Goal: Information Seeking & Learning: Understand process/instructions

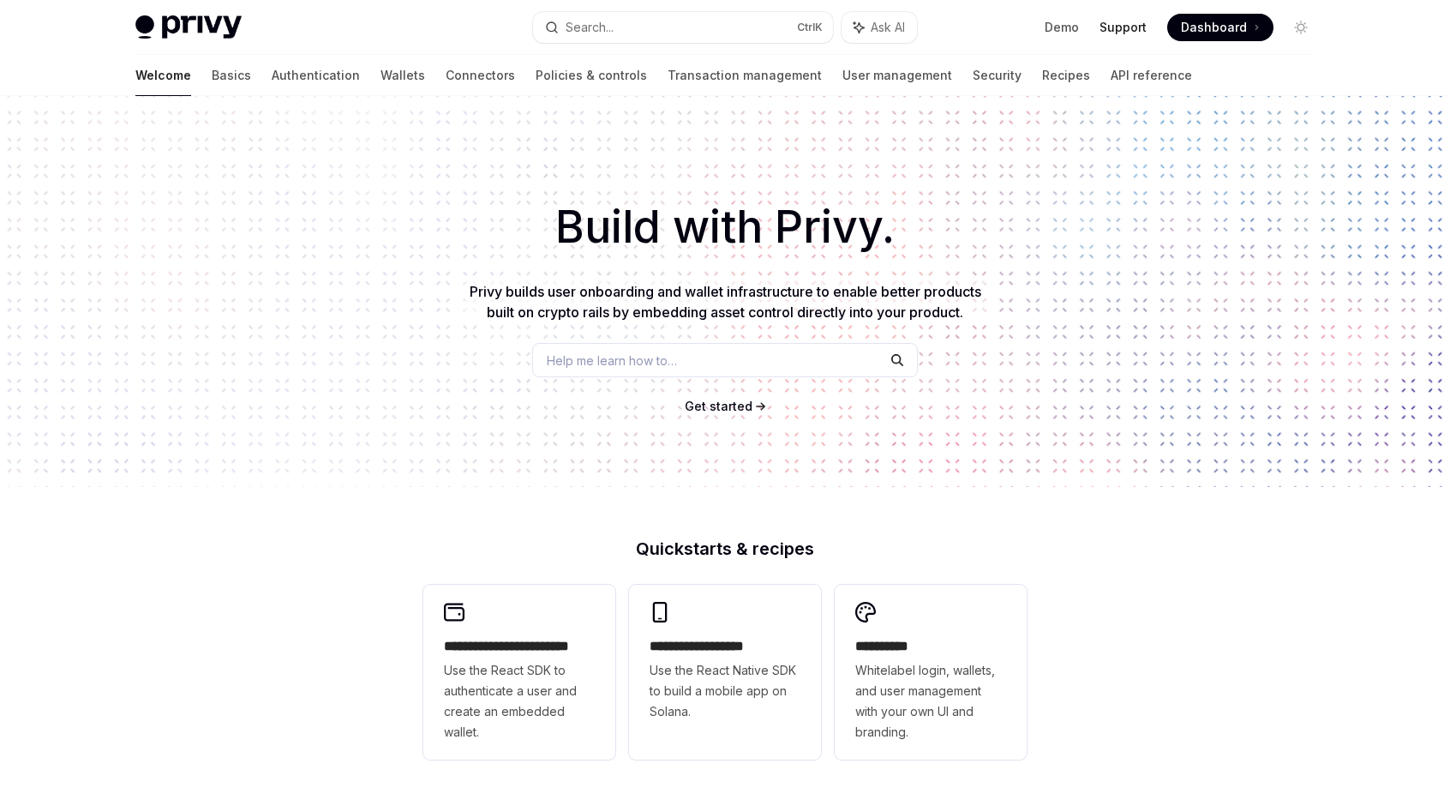
click at [1131, 25] on link "Support" at bounding box center [1122, 27] width 47 height 17
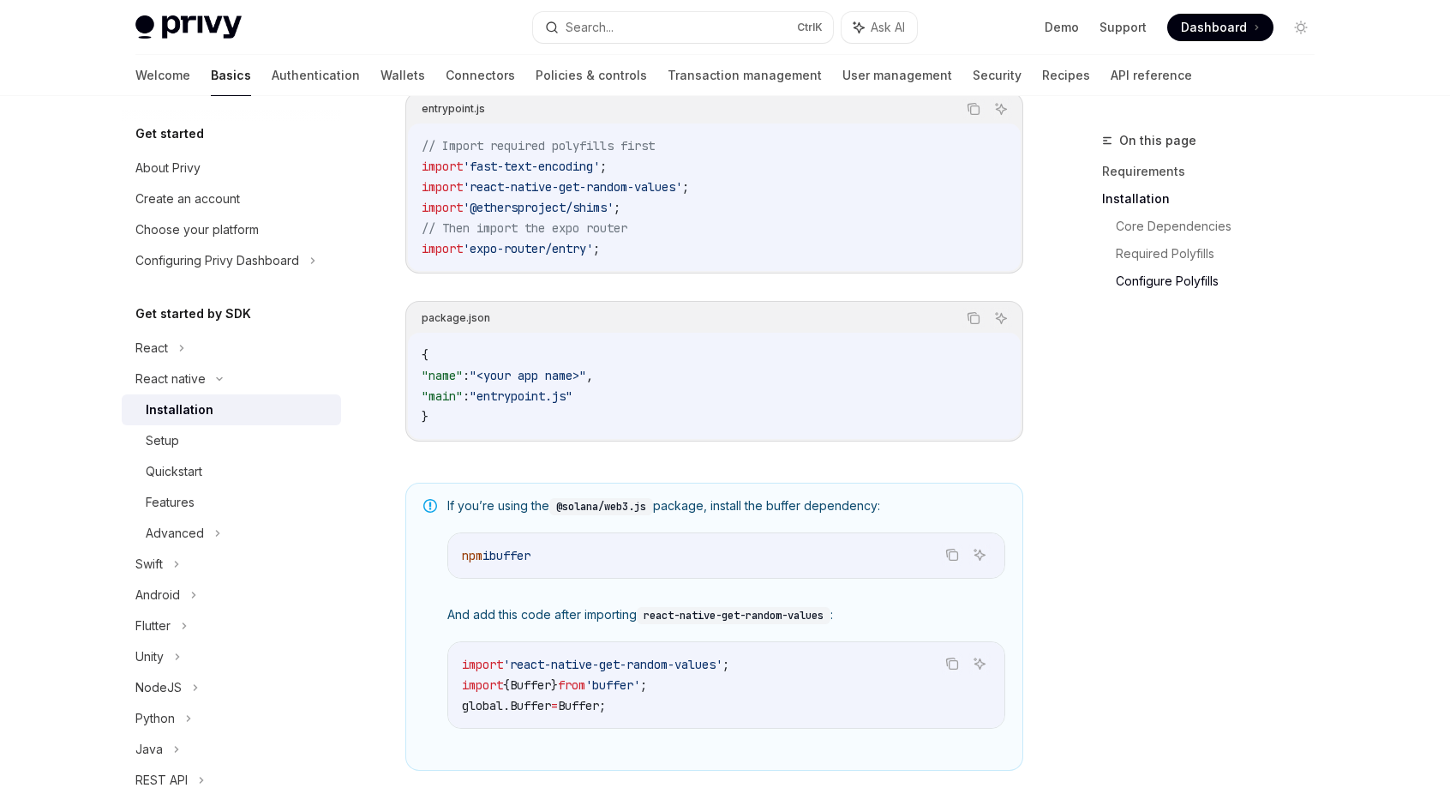
scroll to position [1015, 0]
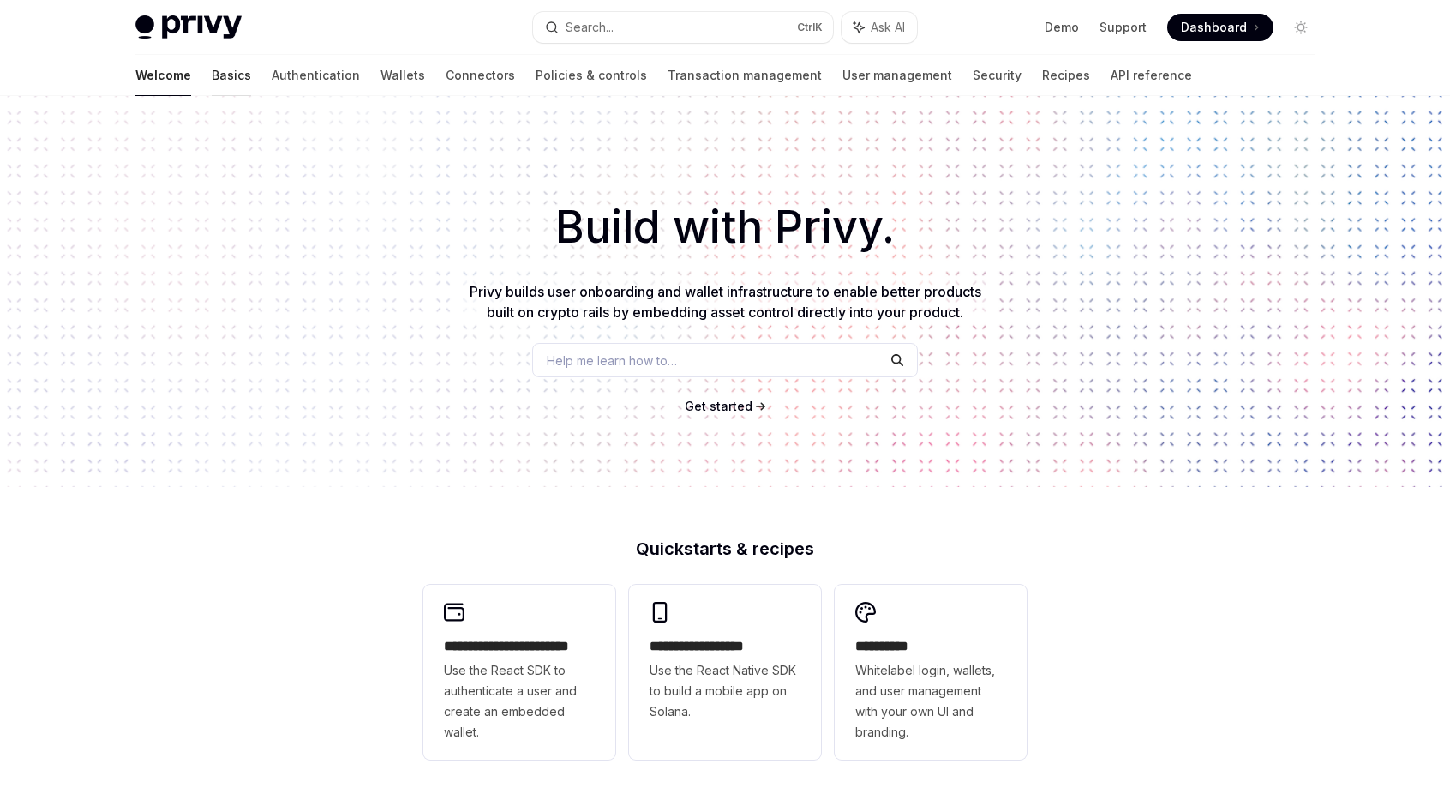
click at [212, 71] on link "Basics" at bounding box center [231, 75] width 39 height 41
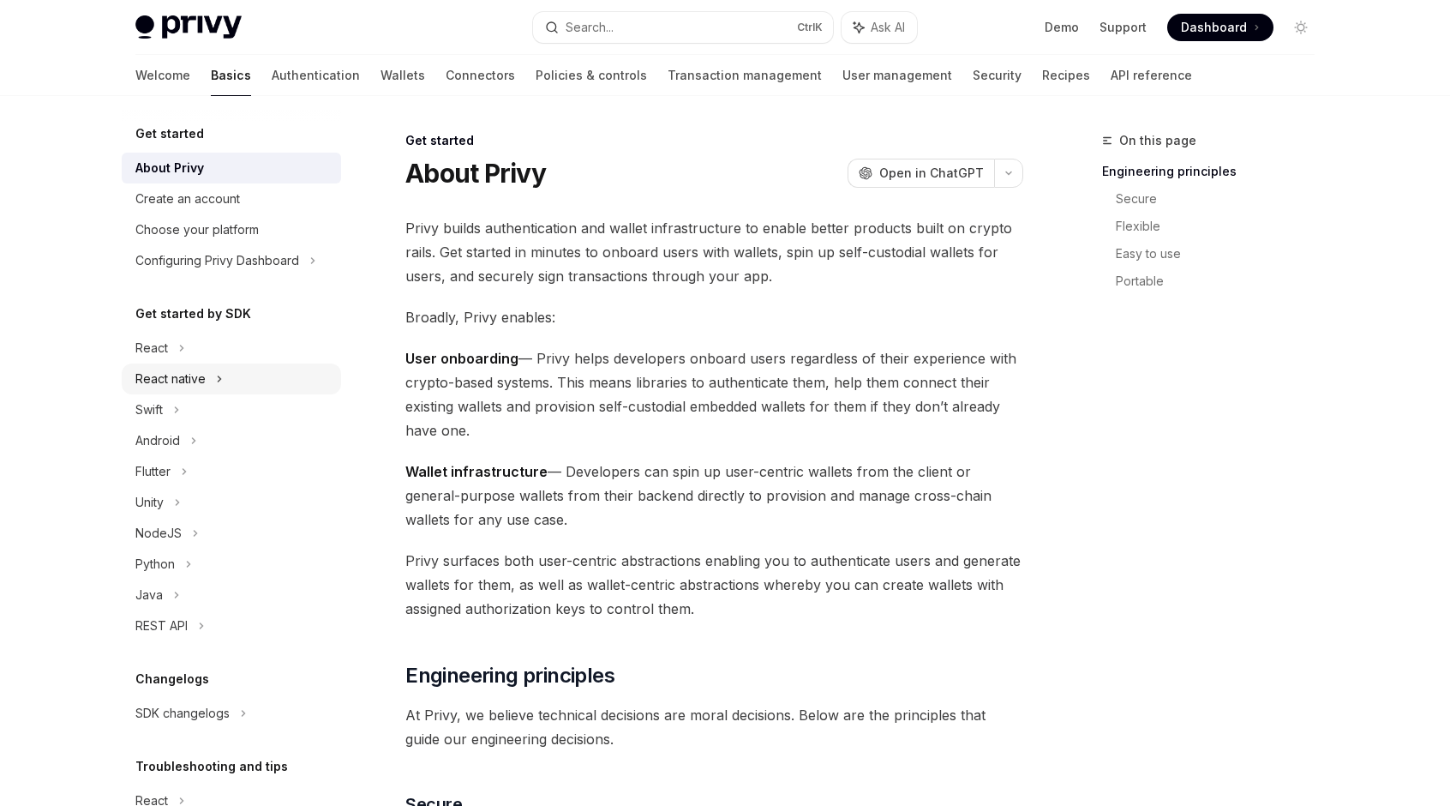
click at [185, 373] on div "React native" at bounding box center [170, 378] width 70 height 21
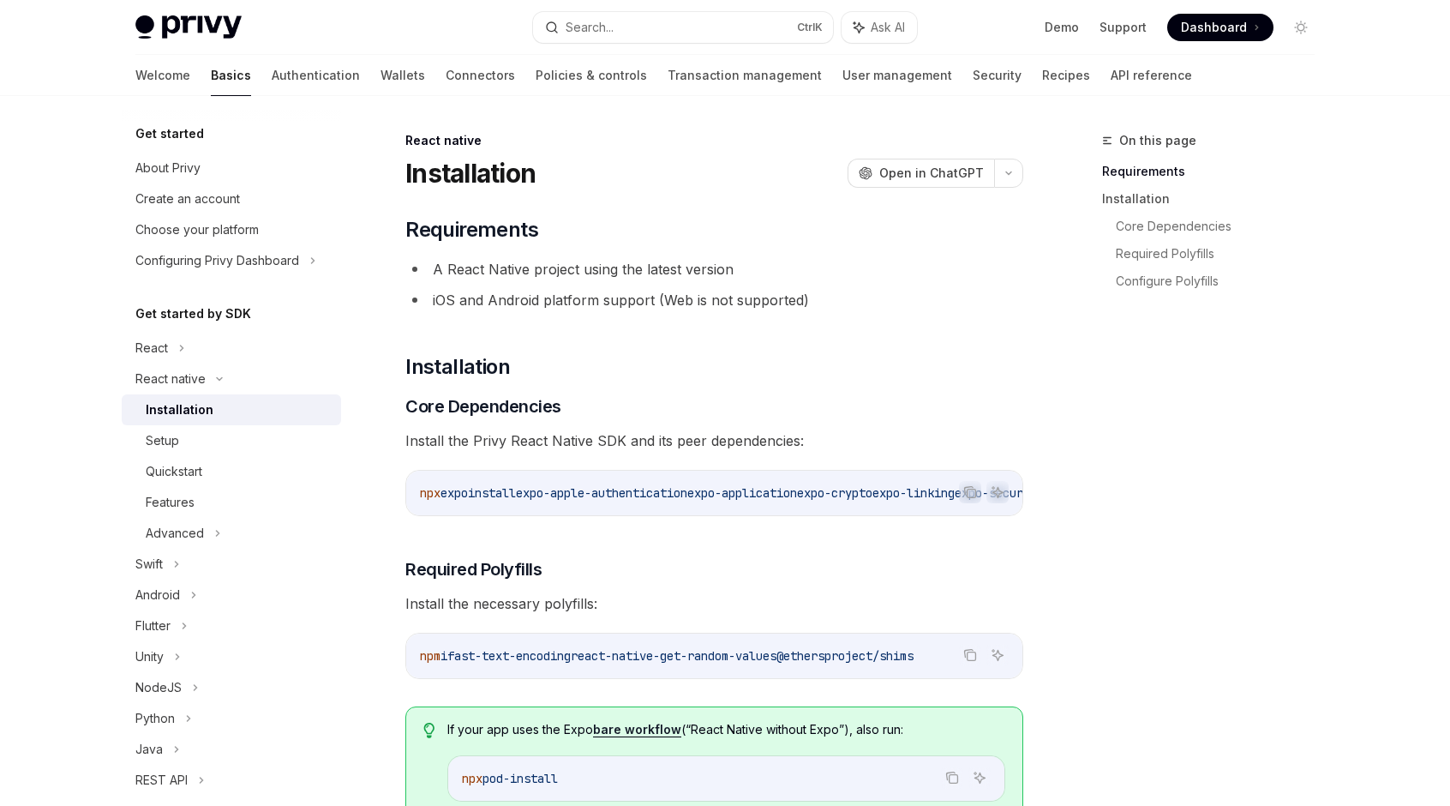
click at [208, 410] on div "Installation" at bounding box center [180, 409] width 68 height 21
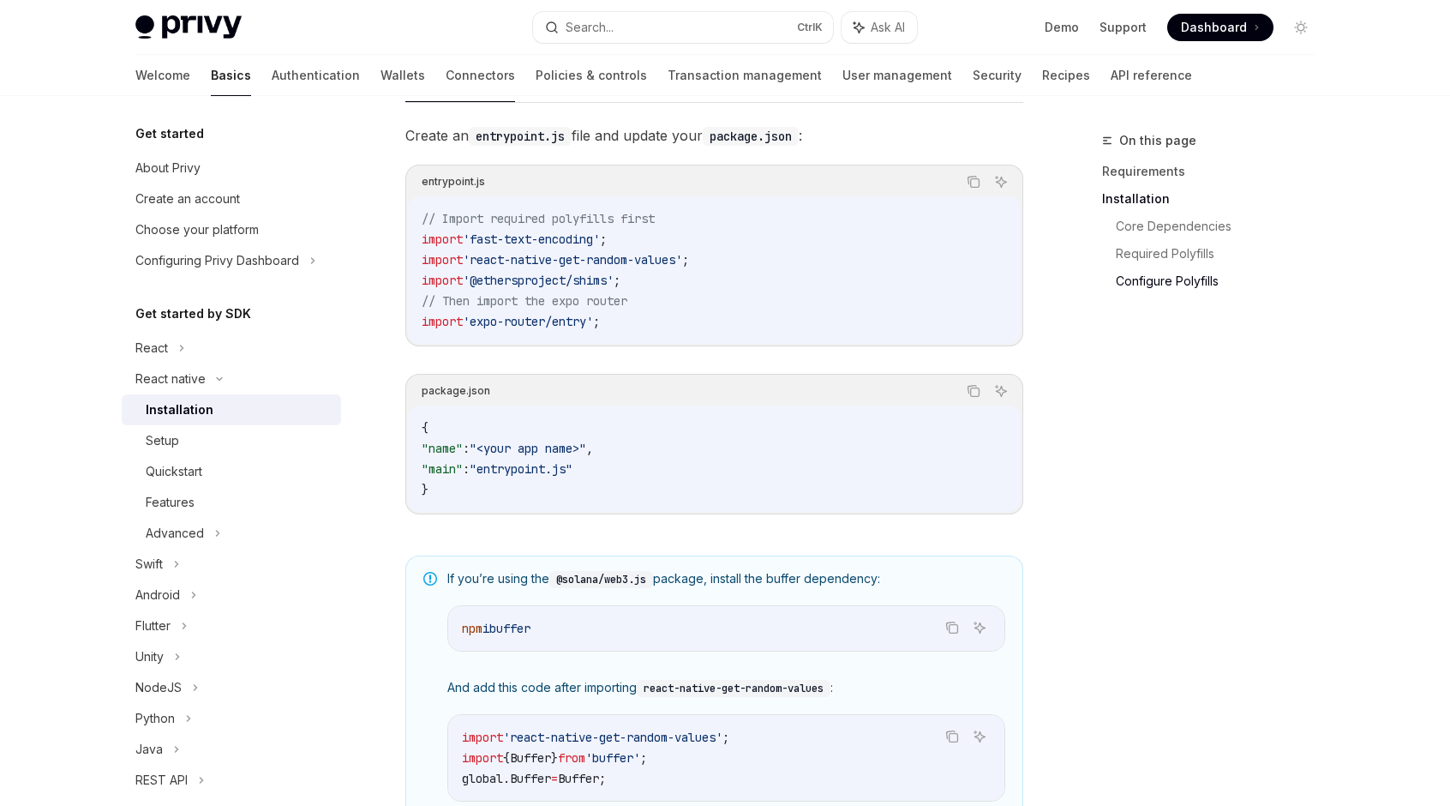
scroll to position [943, 0]
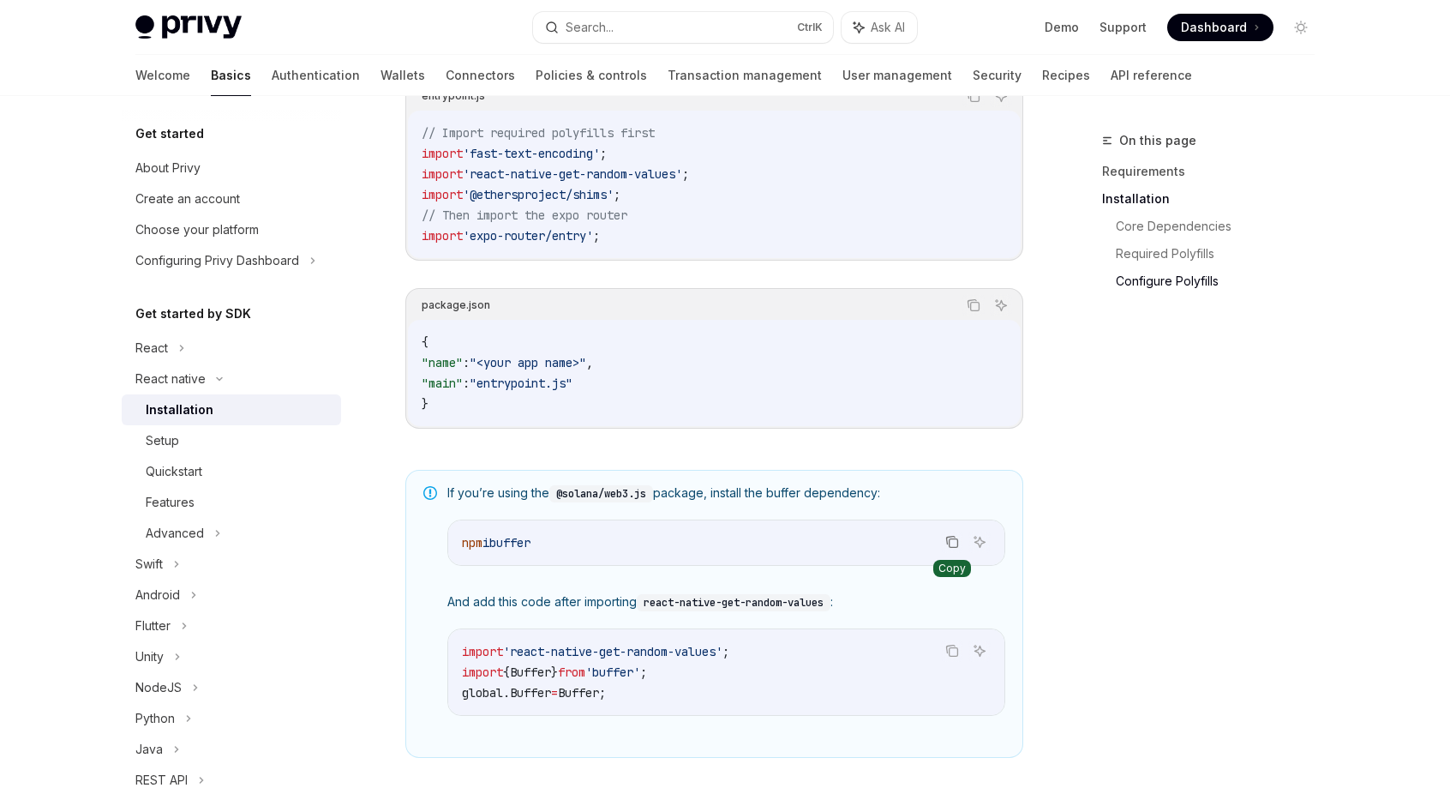
click at [949, 537] on icon "Copy the contents from the code block" at bounding box center [952, 542] width 14 height 14
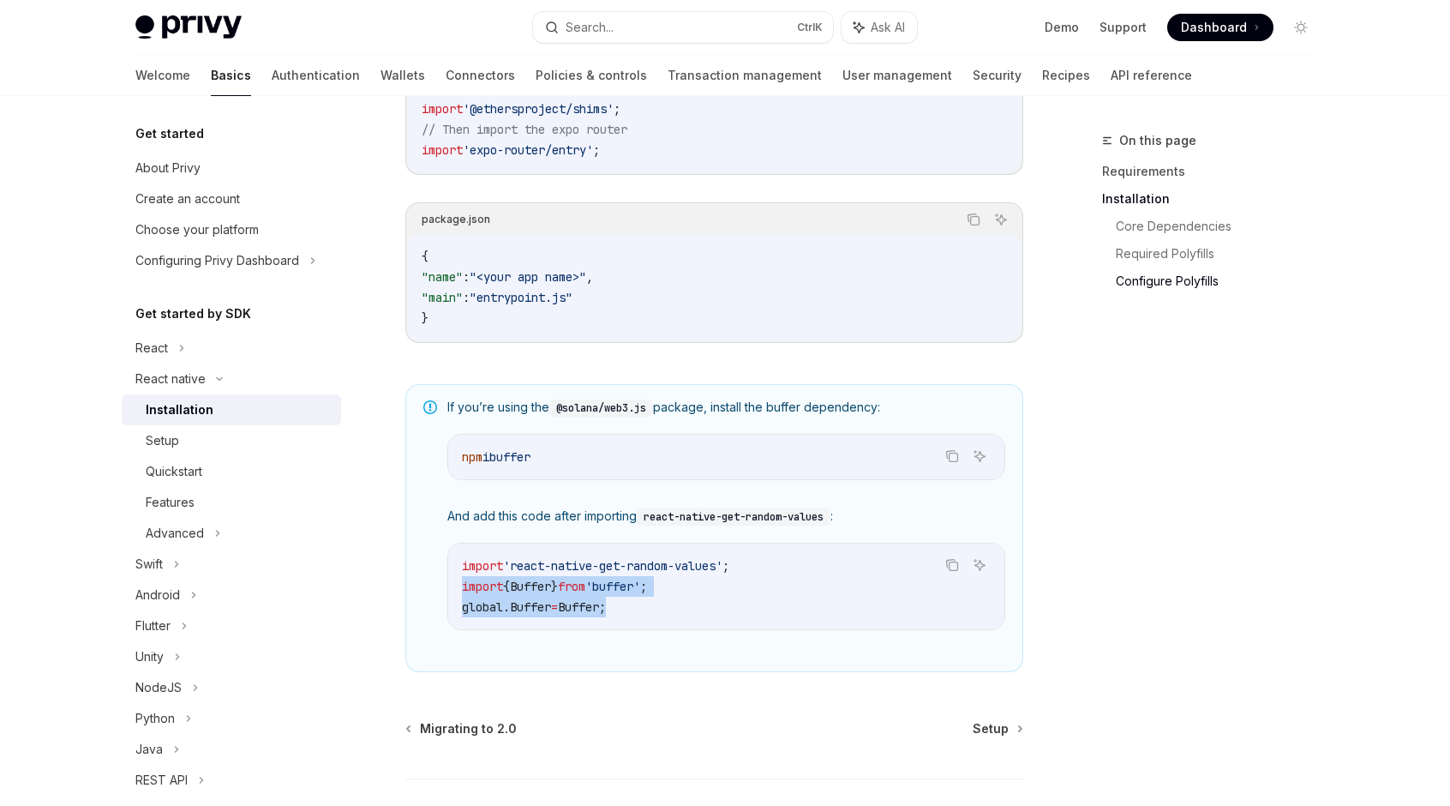
drag, startPoint x: 463, startPoint y: 589, endPoint x: 681, endPoint y: 606, distance: 219.2
click at [681, 606] on code "import 'react-native-get-random-values' ; import { Buffer } from 'buffer' ; glo…" at bounding box center [726, 586] width 529 height 62
copy code "import { Buffer } from 'buffer' ; global . Buffer = Buffer ;"
type textarea "*"
